Goal: Transaction & Acquisition: Book appointment/travel/reservation

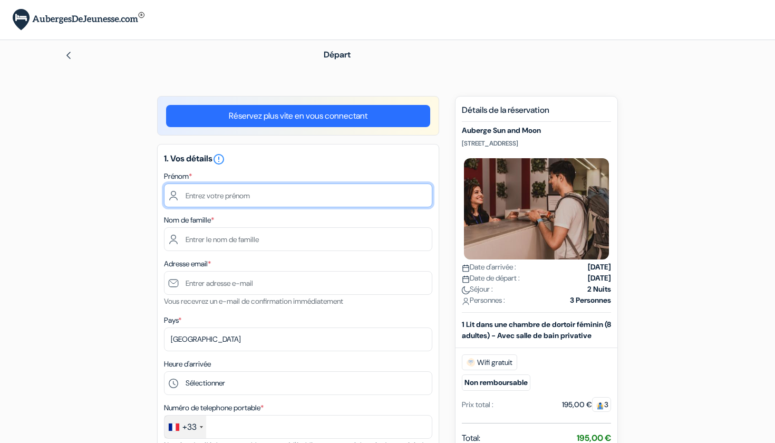
click at [288, 190] on input "text" at bounding box center [298, 195] width 268 height 24
type input "Alya"
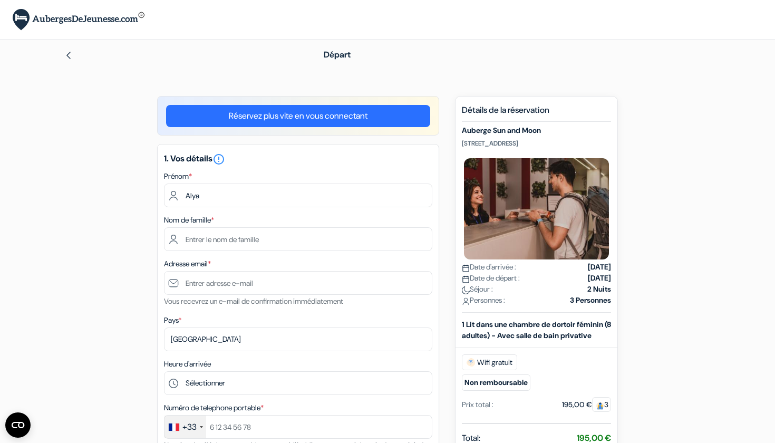
click at [305, 258] on div "Adresse email * Vous recevrez un e-mail de confirmation immédiatement" at bounding box center [298, 282] width 268 height 50
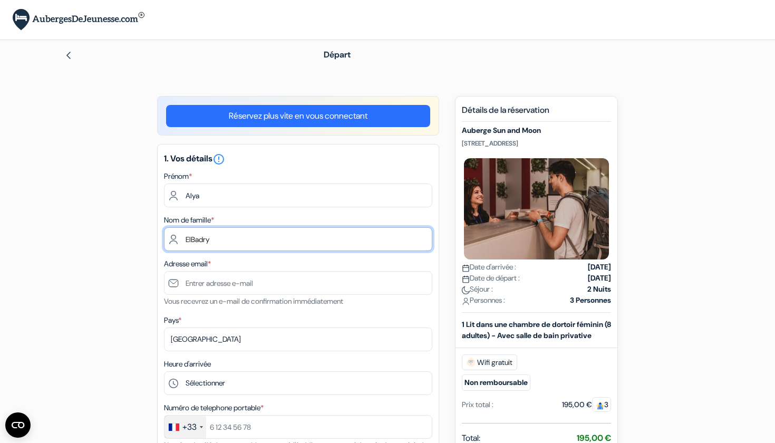
type input "ElBadry"
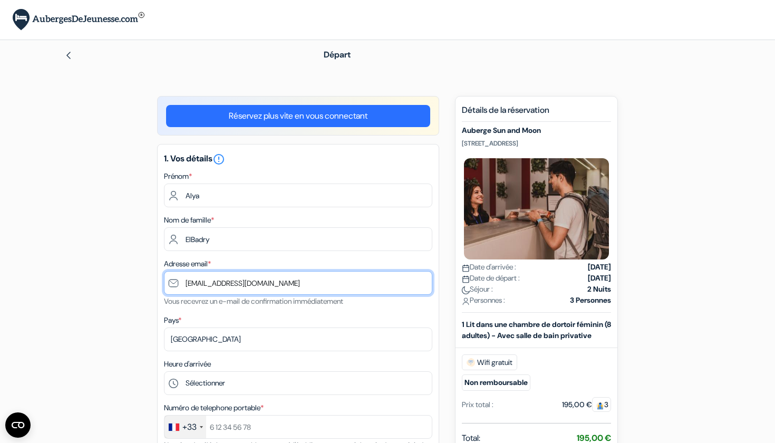
type input "[EMAIL_ADDRESS][DOMAIN_NAME]"
click at [286, 319] on div "Pays * Selectionner le pays Abkhazie [GEOGRAPHIC_DATA] [GEOGRAPHIC_DATA] Du [GE…" at bounding box center [298, 332] width 268 height 37
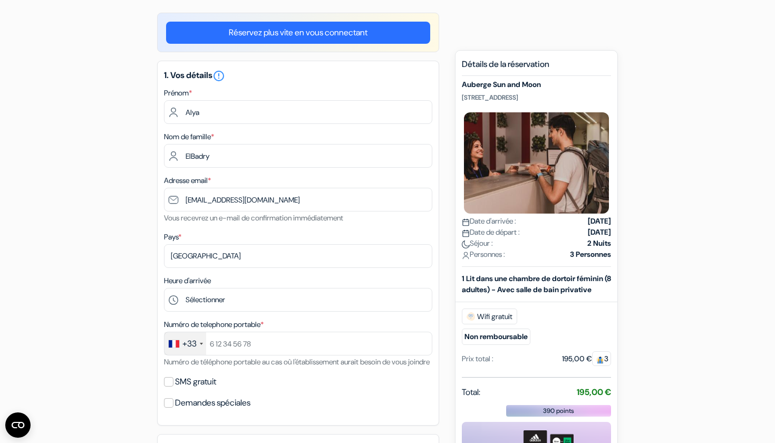
scroll to position [110, 0]
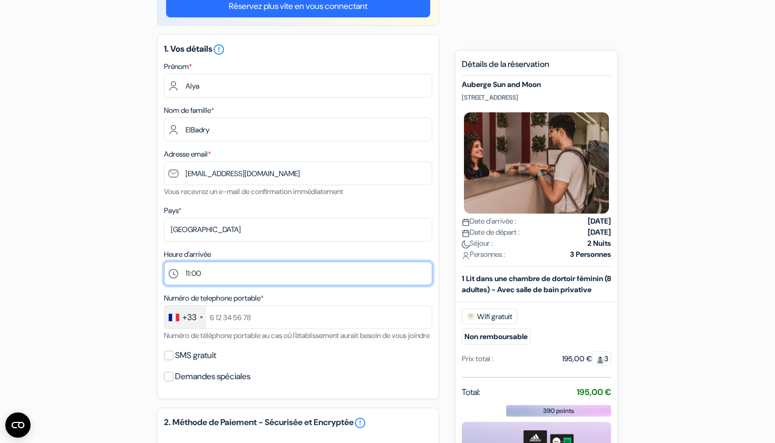
select select "23"
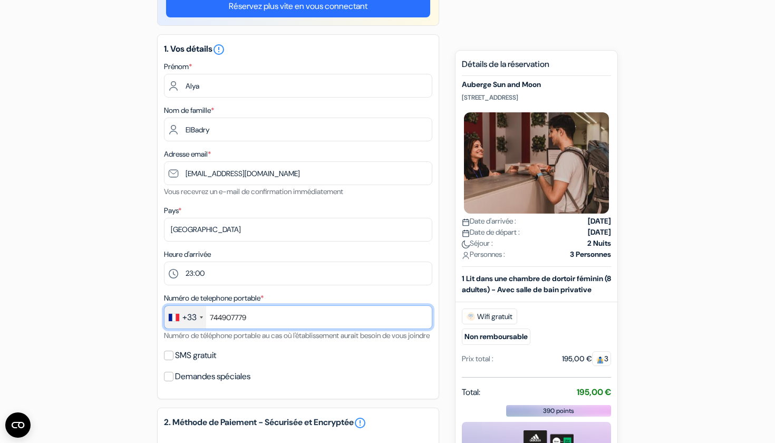
type input "744907779"
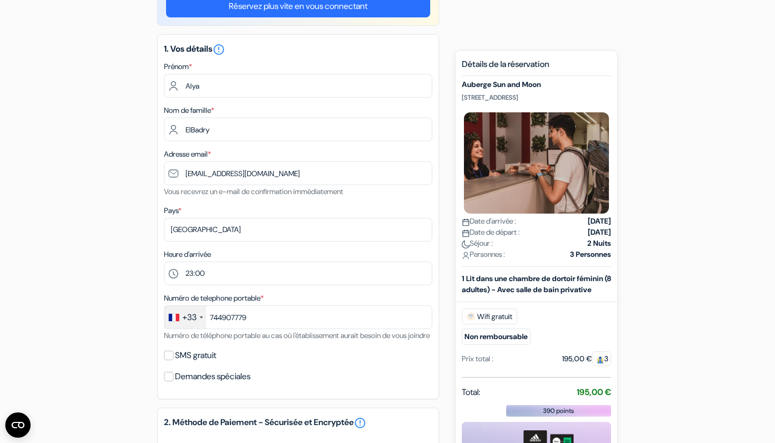
click at [168, 360] on input "SMS gratuit" at bounding box center [168, 355] width 9 height 9
checkbox input "true"
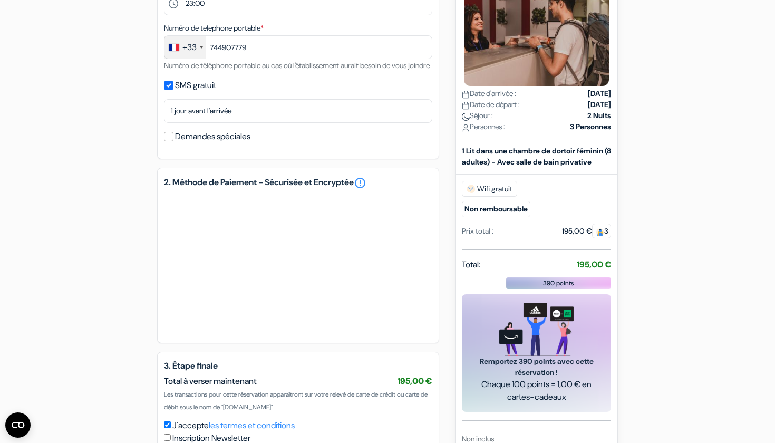
scroll to position [380, 0]
click at [219, 334] on div at bounding box center [298, 263] width 268 height 141
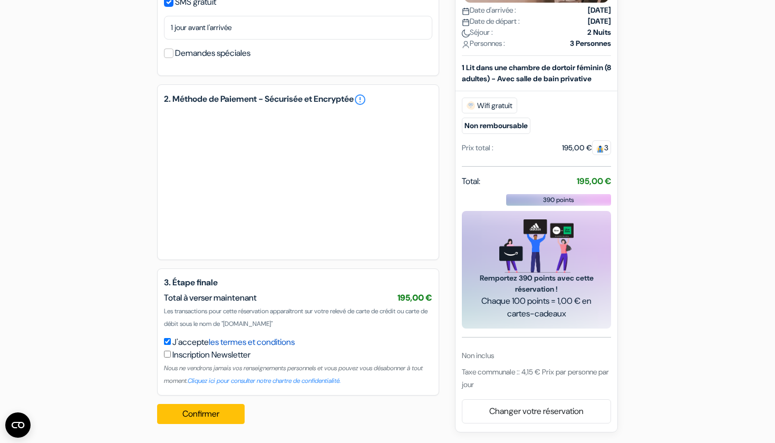
scroll to position [476, 0]
click at [206, 416] on button "Confirmer Loading..." at bounding box center [201, 414] width 88 height 20
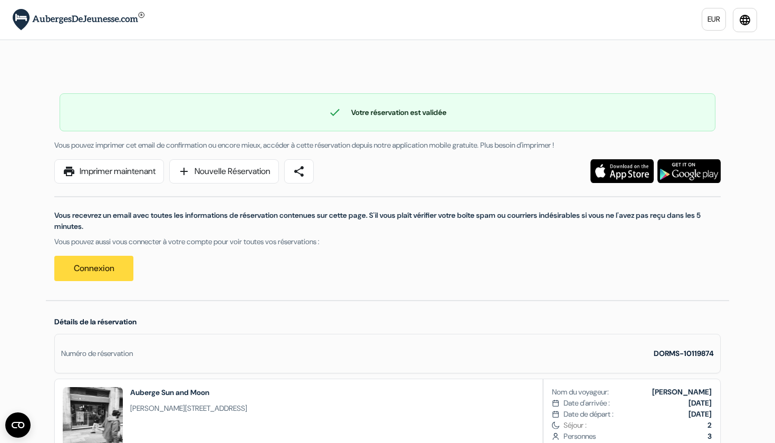
click at [82, 172] on link "print Imprimer maintenant" at bounding box center [109, 171] width 110 height 24
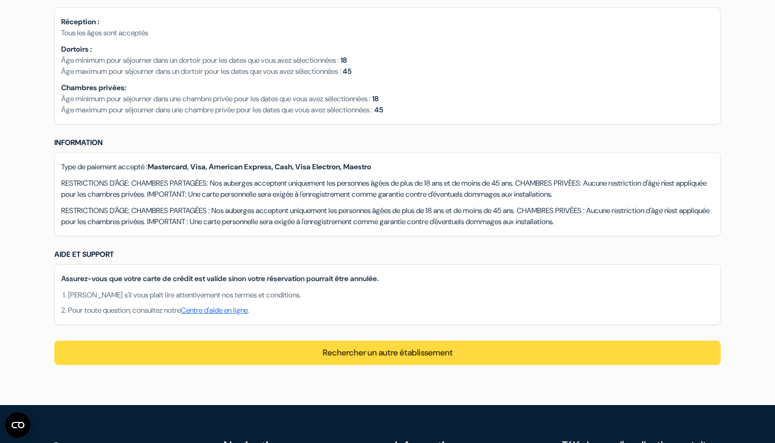
scroll to position [1091, 0]
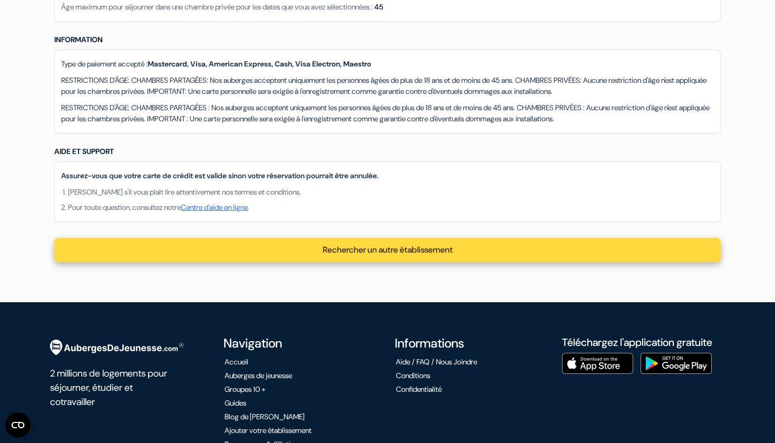
click at [459, 238] on div "Rechercher un autre établissement" at bounding box center [387, 250] width 666 height 24
click at [445, 244] on span "Rechercher un autre établissement" at bounding box center [388, 249] width 130 height 11
